Goal: Task Accomplishment & Management: Complete application form

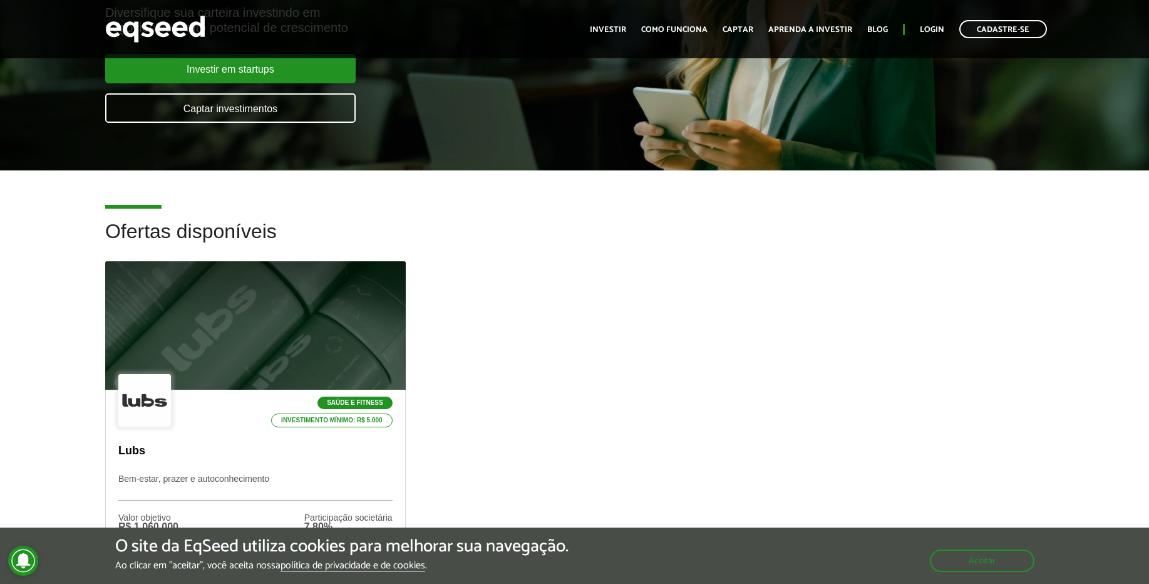
scroll to position [376, 0]
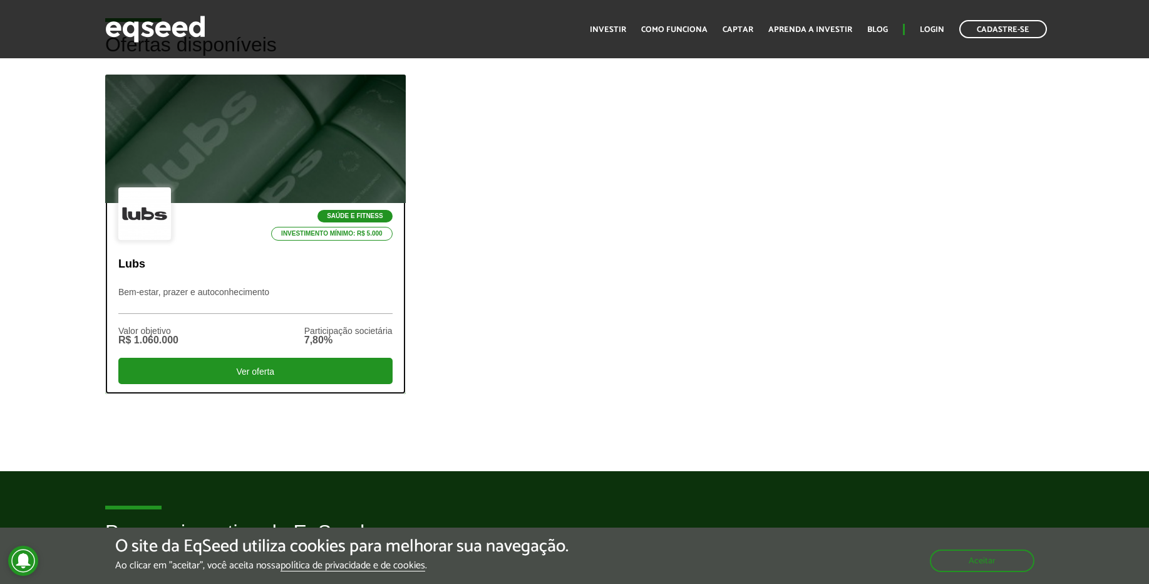
click at [302, 173] on div at bounding box center [255, 139] width 361 height 154
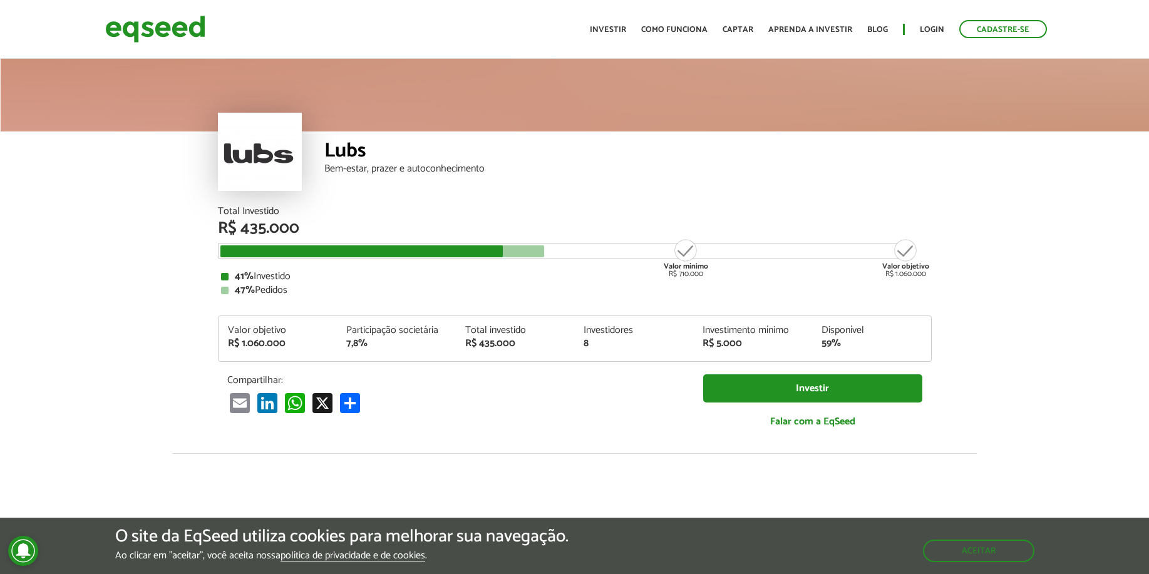
click at [379, 223] on div "R$ 435.000" at bounding box center [575, 228] width 714 height 16
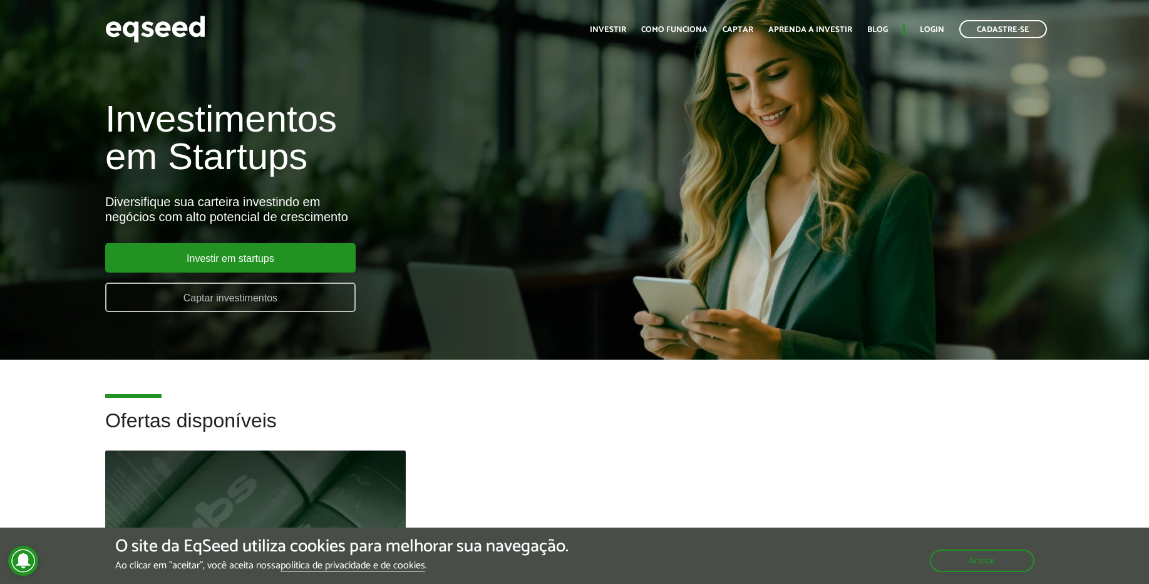
click at [279, 297] on link "Captar investimentos" at bounding box center [230, 296] width 251 height 29
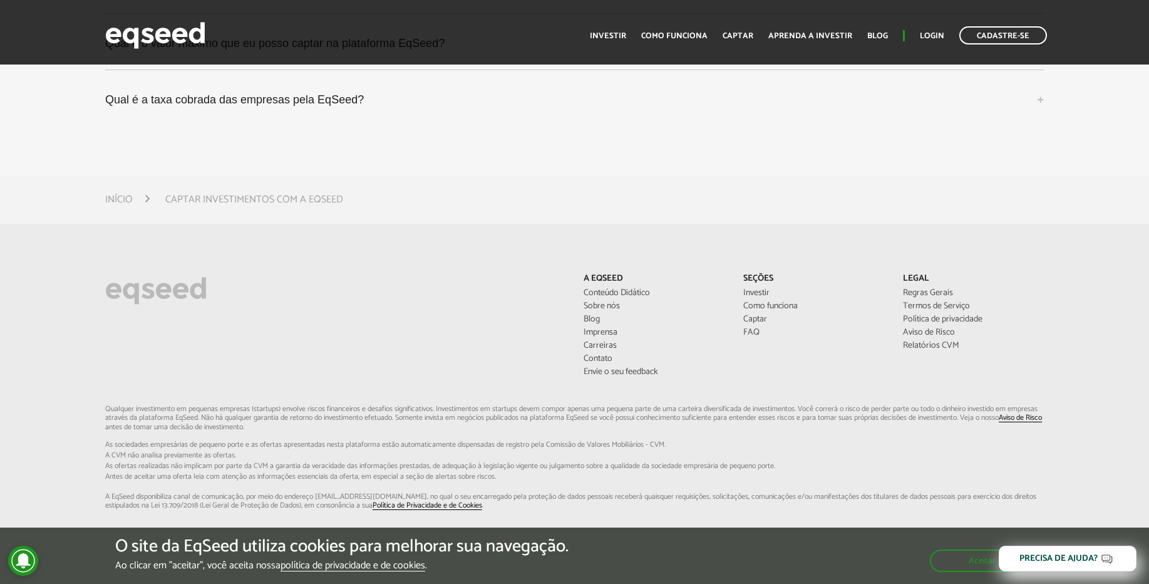
scroll to position [3715, 0]
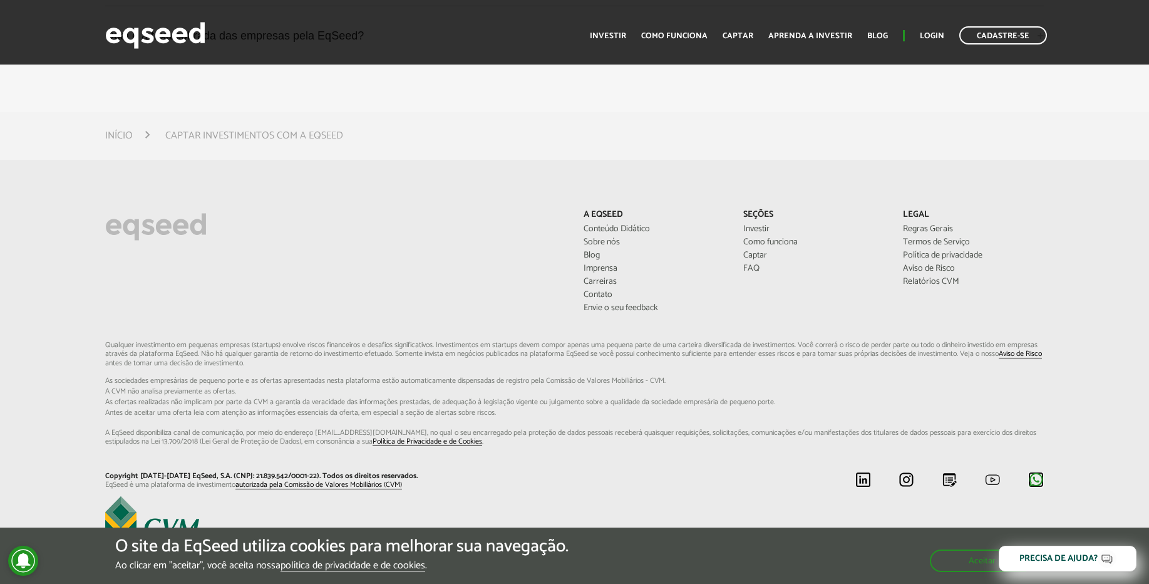
click at [1042, 472] on img at bounding box center [1036, 480] width 16 height 16
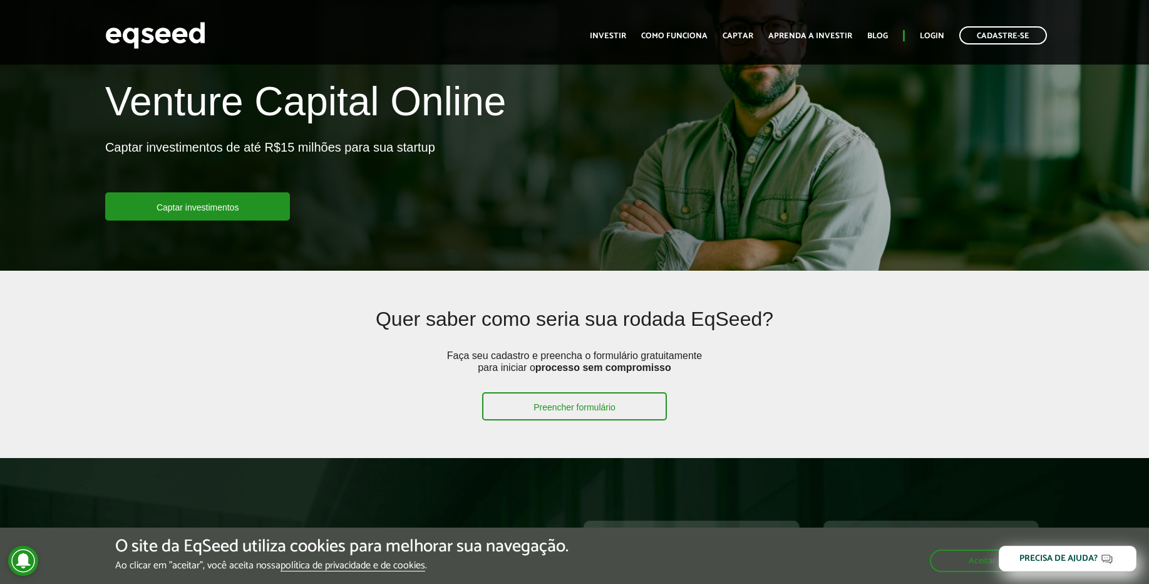
scroll to position [0, 0]
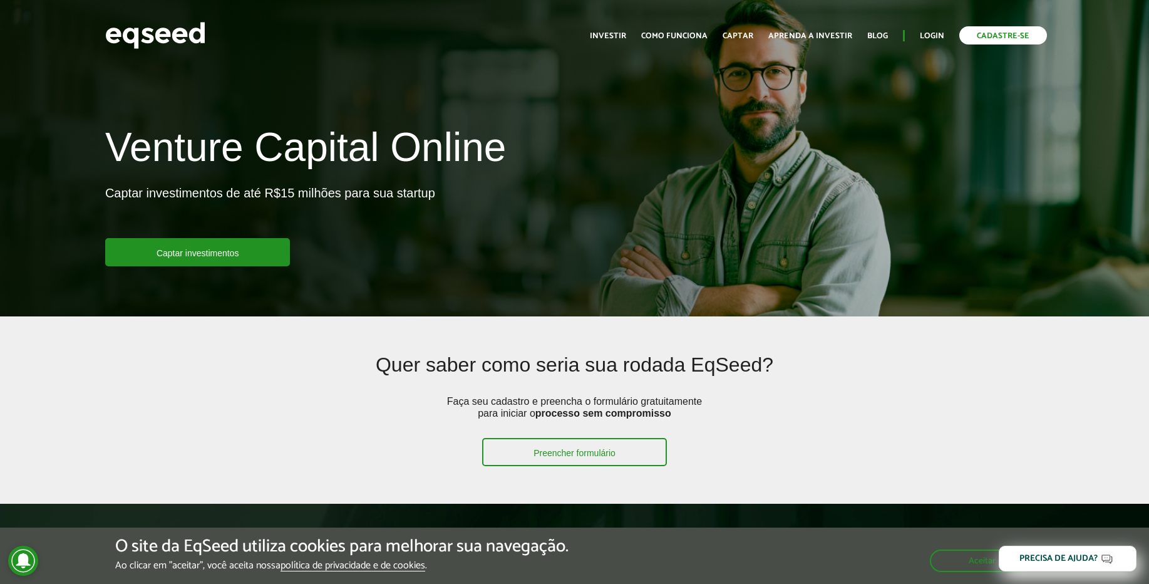
click at [983, 35] on link "Cadastre-se" at bounding box center [1004, 35] width 88 height 18
